Goal: Task Accomplishment & Management: Manage account settings

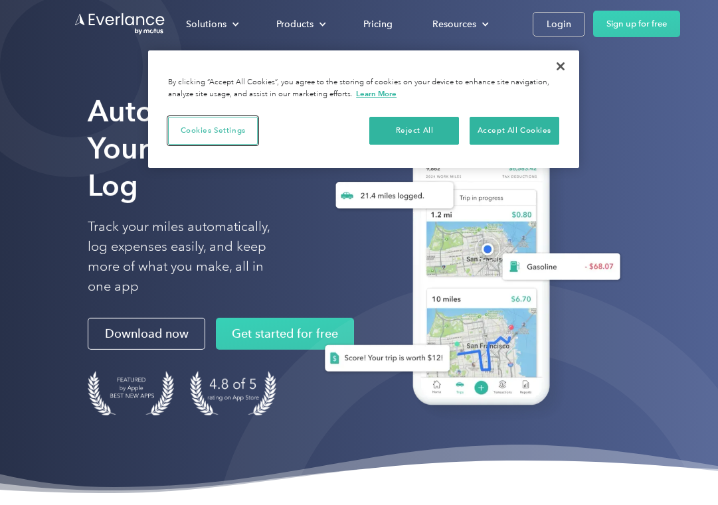
click at [236, 127] on button "Cookies Settings" at bounding box center [213, 131] width 90 height 28
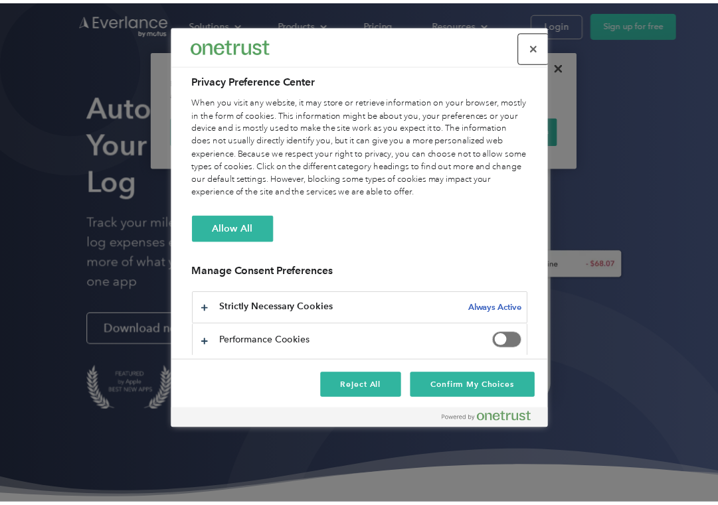
scroll to position [72, 0]
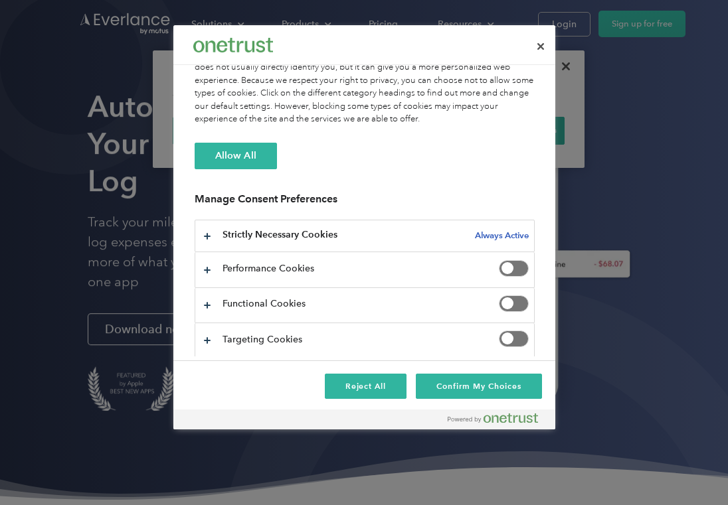
click at [514, 270] on span "Privacy Preference Center" at bounding box center [514, 268] width 30 height 17
click at [471, 388] on button "Confirm My Choices" at bounding box center [478, 386] width 125 height 25
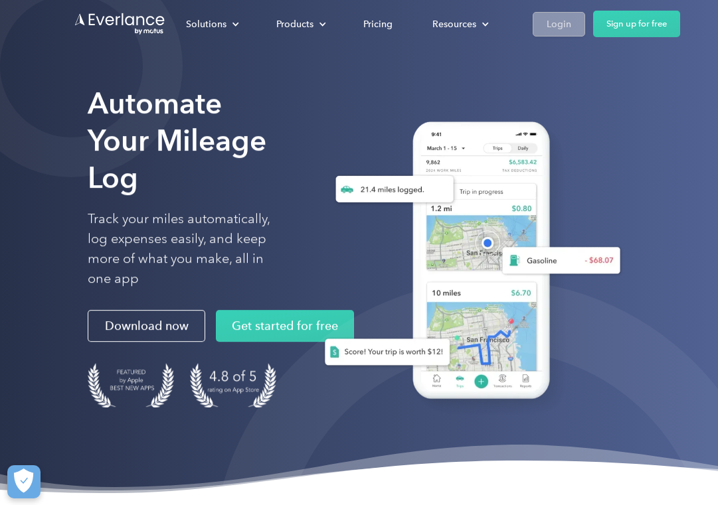
click at [554, 23] on div "Login" at bounding box center [558, 24] width 25 height 17
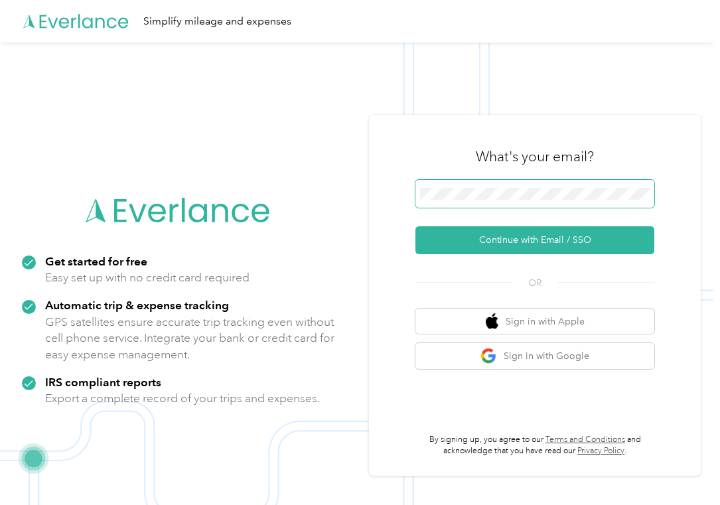
click at [464, 202] on span at bounding box center [535, 194] width 239 height 28
click at [475, 185] on span at bounding box center [535, 194] width 239 height 28
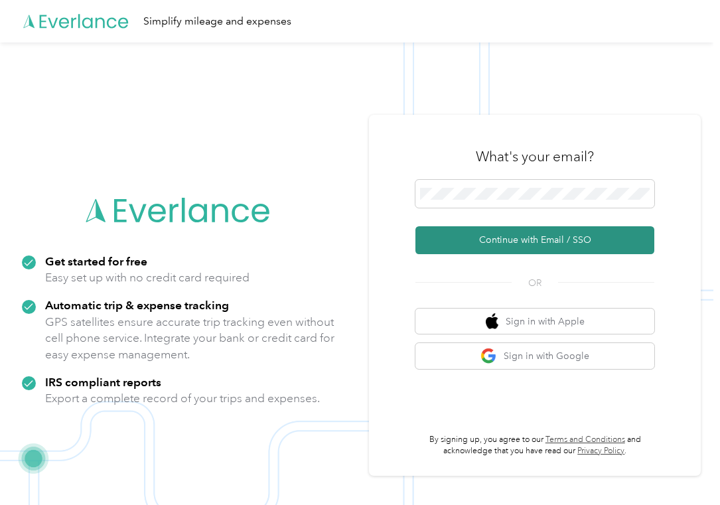
click at [507, 243] on button "Continue with Email / SSO" at bounding box center [535, 240] width 239 height 28
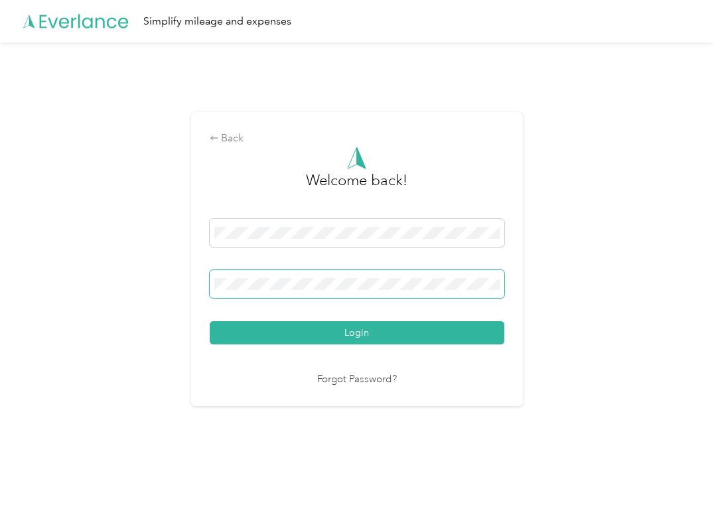
click at [210, 321] on button "Login" at bounding box center [357, 332] width 295 height 23
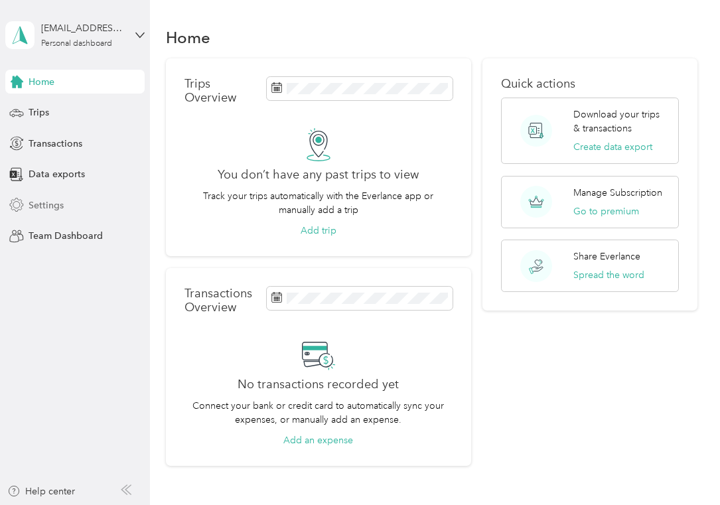
click at [49, 207] on span "Settings" at bounding box center [46, 205] width 35 height 14
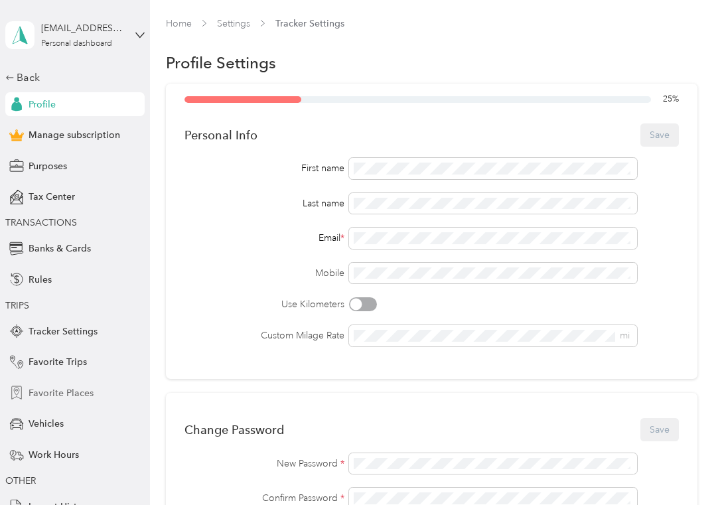
click at [76, 392] on span "Favorite Places" at bounding box center [61, 393] width 65 height 14
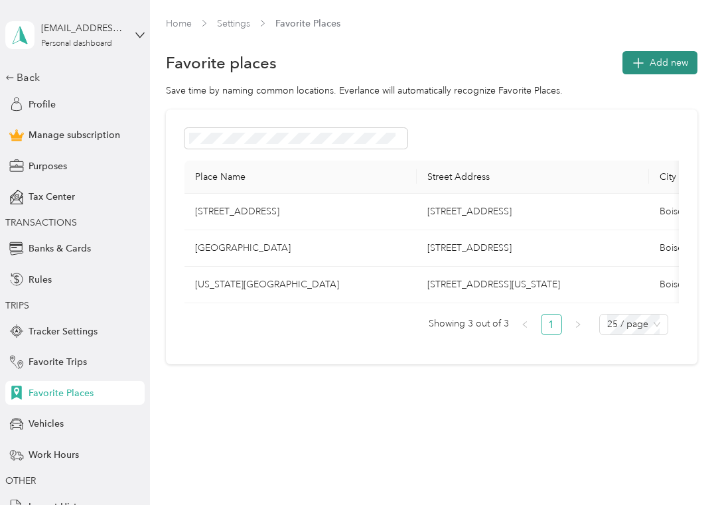
click at [652, 66] on span "Add new" at bounding box center [669, 63] width 39 height 14
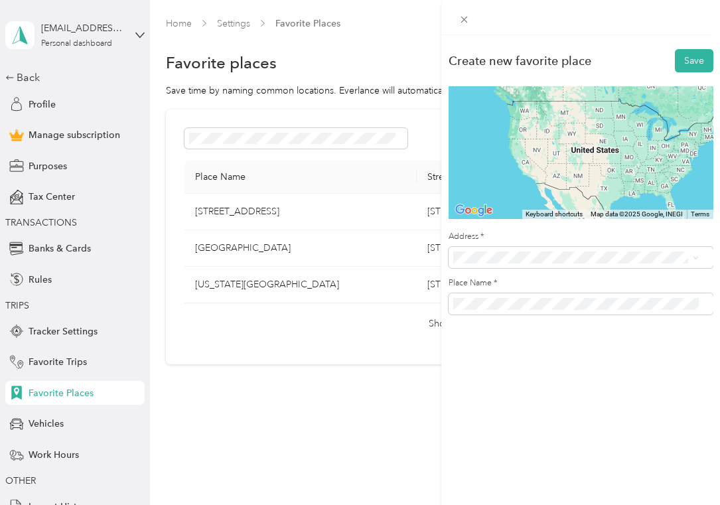
click at [509, 302] on span "[STREET_ADDRESS][US_STATE]" at bounding box center [544, 299] width 133 height 12
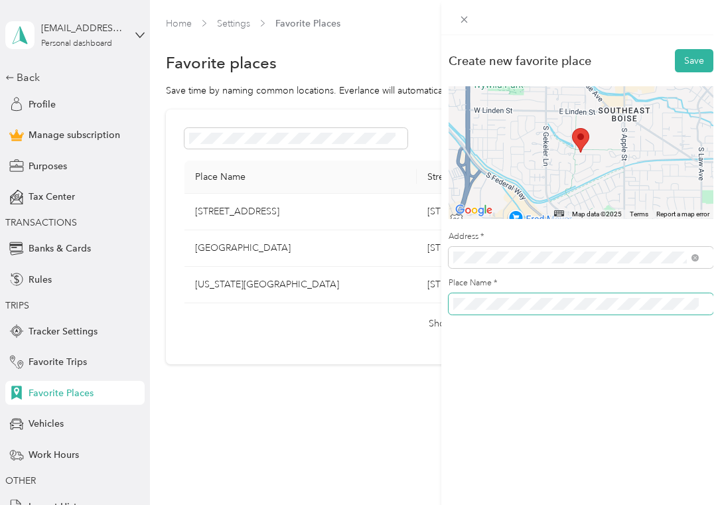
click at [364, 305] on div "Create new favorite place Save ← Move left → Move right ↑ Move up ↓ Move down +…" at bounding box center [360, 252] width 720 height 505
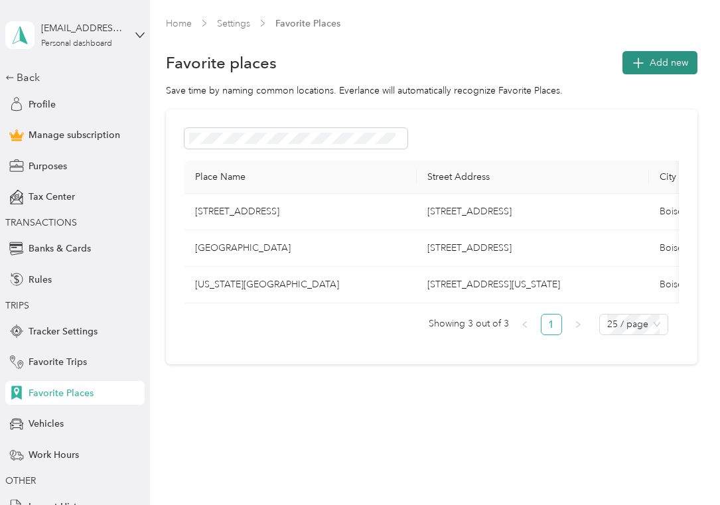
click at [646, 71] on button "Add new" at bounding box center [660, 62] width 75 height 23
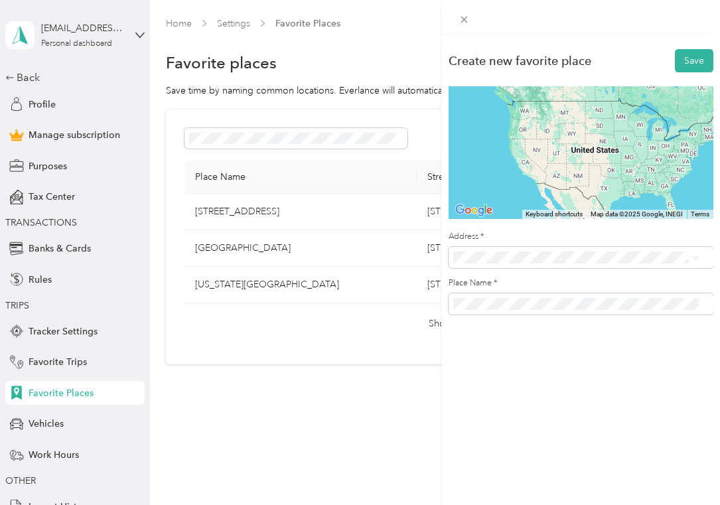
click at [499, 299] on span "[STREET_ADDRESS][US_STATE]" at bounding box center [544, 299] width 133 height 12
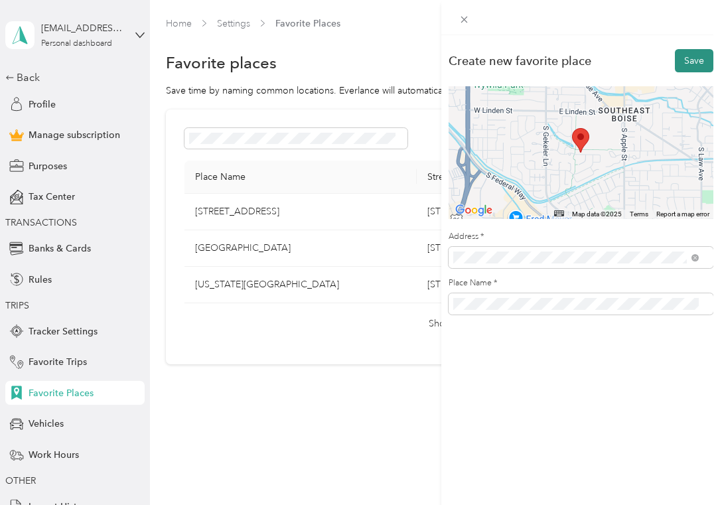
click at [687, 61] on button "Save" at bounding box center [694, 60] width 39 height 23
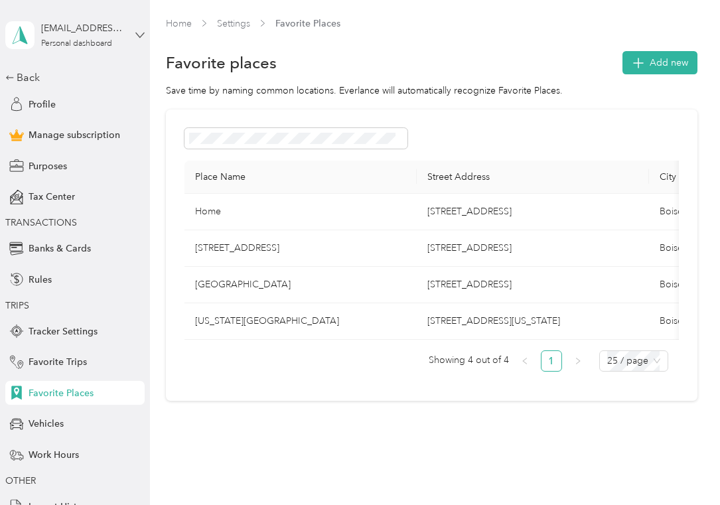
click at [139, 31] on icon at bounding box center [139, 35] width 9 height 9
click at [53, 114] on div "Log out" at bounding box center [140, 105] width 261 height 23
